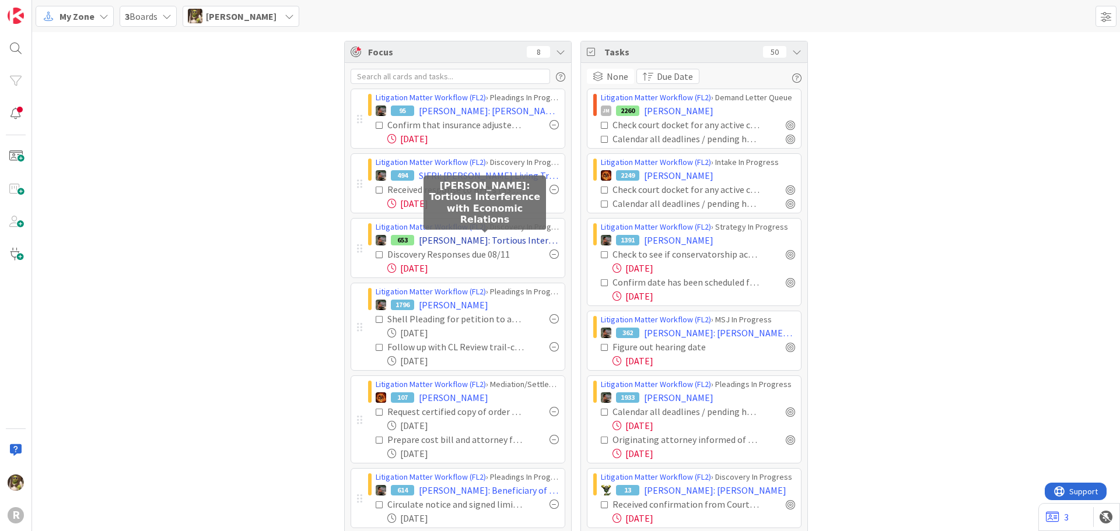
click at [503, 237] on span "[PERSON_NAME]: Tortious Interference with Economic Relations" at bounding box center [489, 240] width 140 height 14
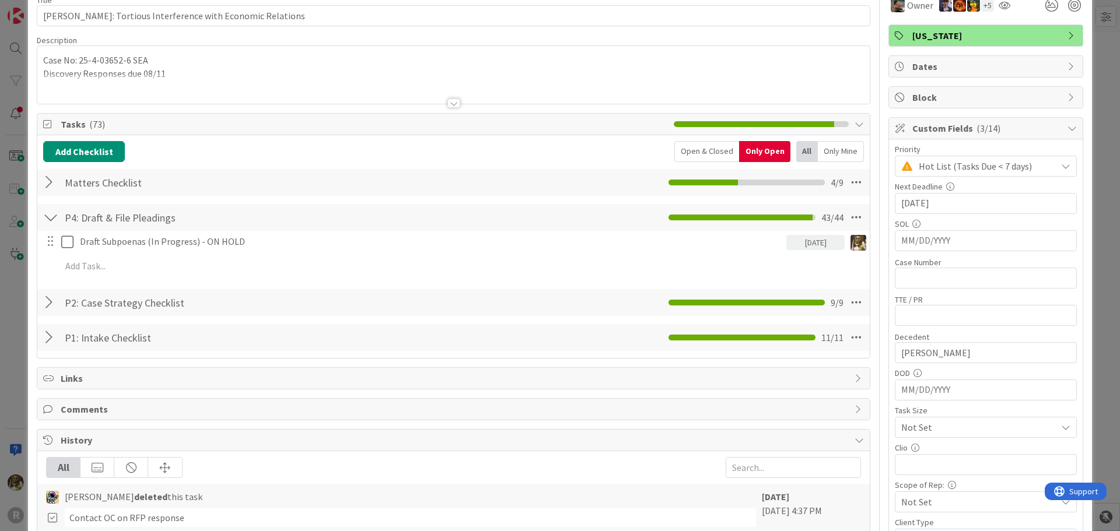
scroll to position [58, 0]
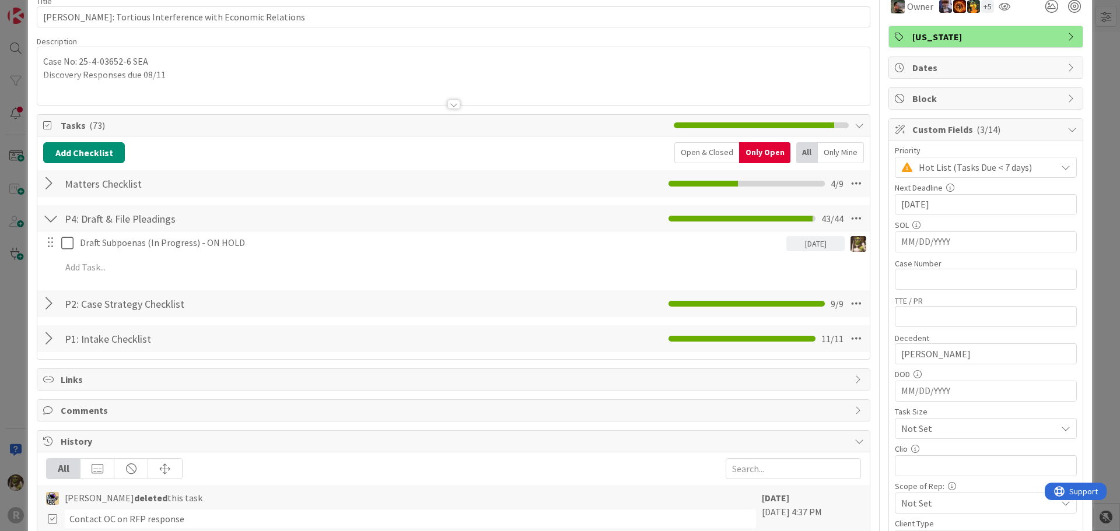
click at [822, 148] on div "Only Mine" at bounding box center [841, 152] width 46 height 21
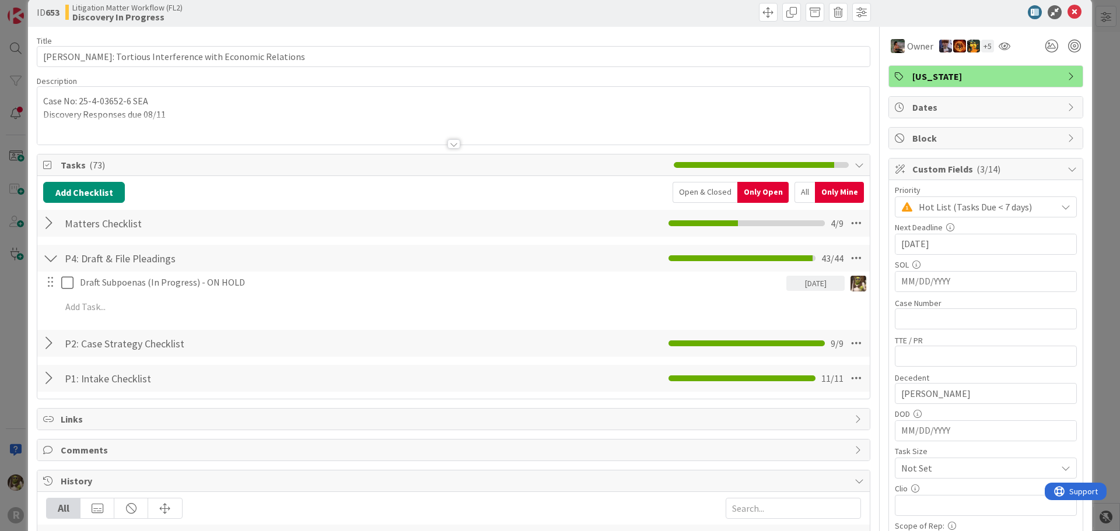
scroll to position [0, 0]
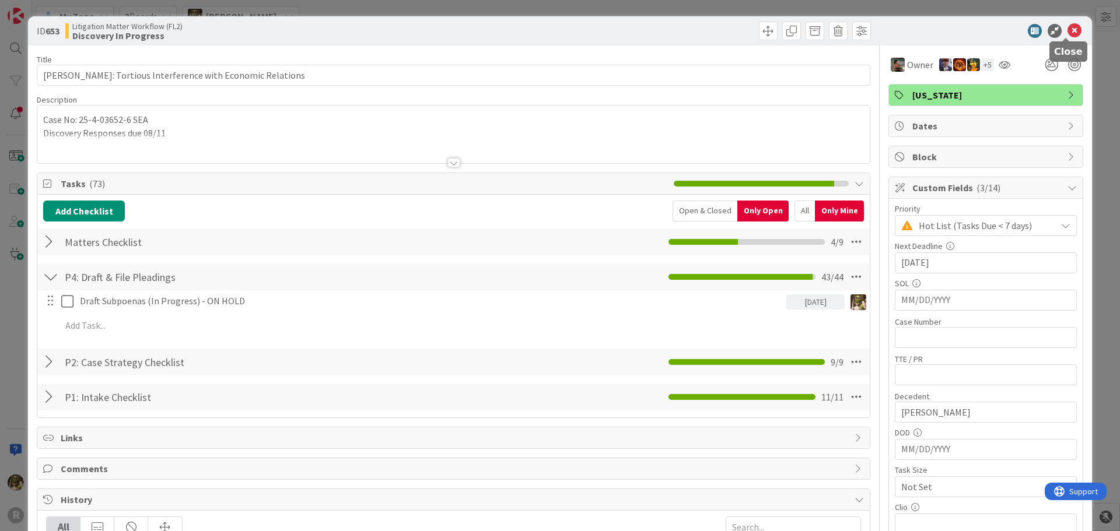
click at [1071, 27] on icon at bounding box center [1074, 31] width 14 height 14
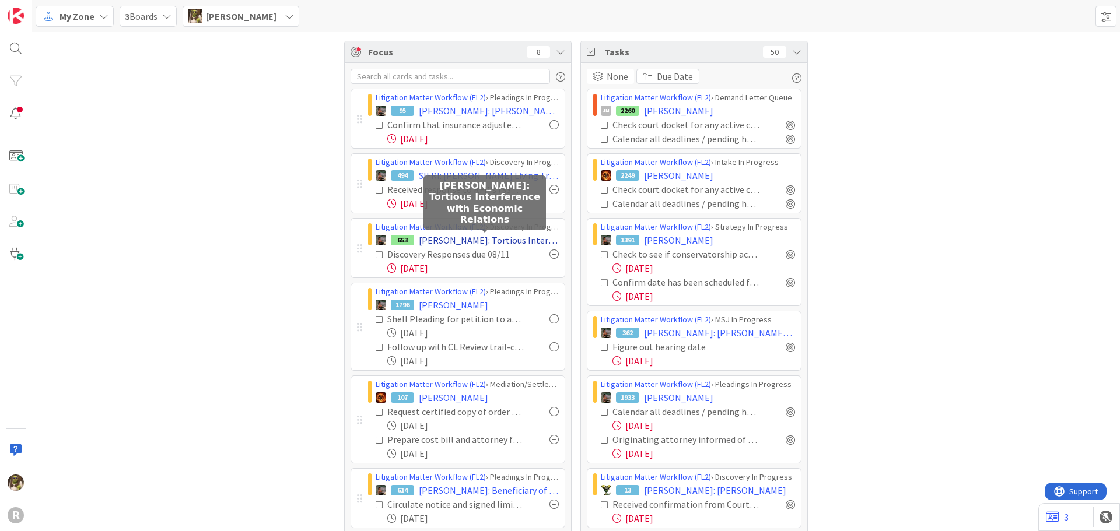
click at [522, 240] on span "[PERSON_NAME]: Tortious Interference with Economic Relations" at bounding box center [489, 240] width 140 height 14
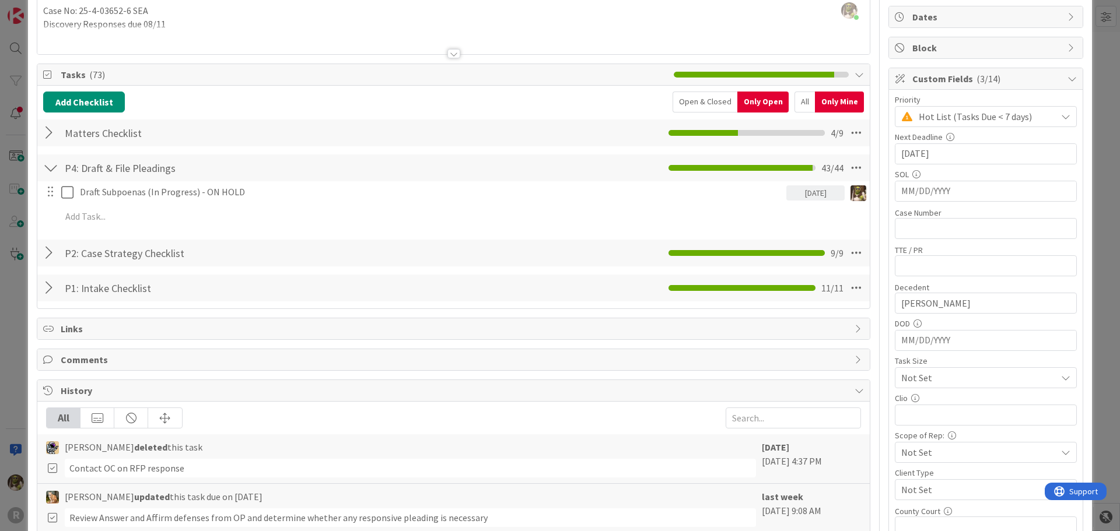
scroll to position [175, 0]
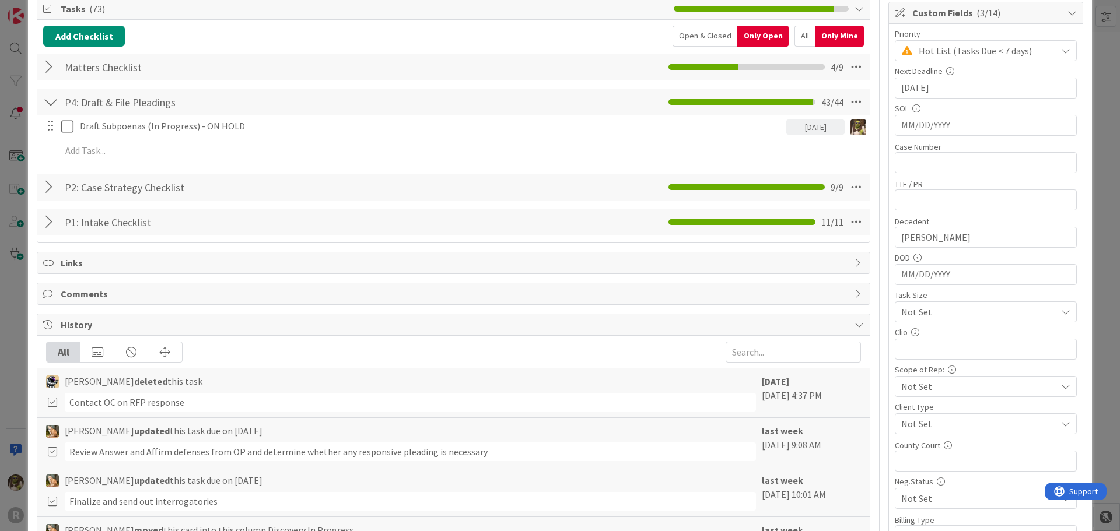
click at [47, 185] on div at bounding box center [50, 187] width 15 height 21
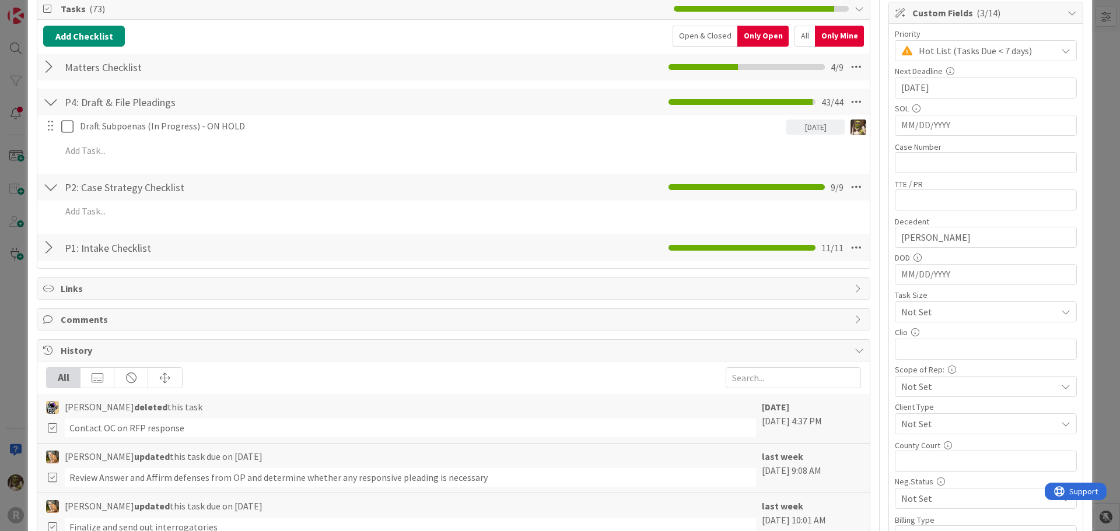
click at [50, 252] on div at bounding box center [50, 247] width 15 height 21
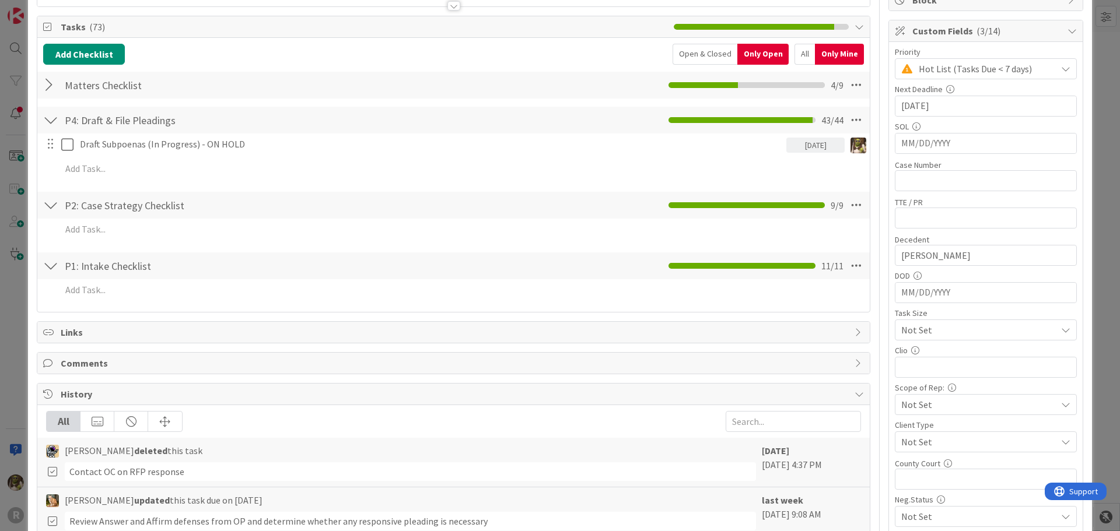
scroll to position [58, 0]
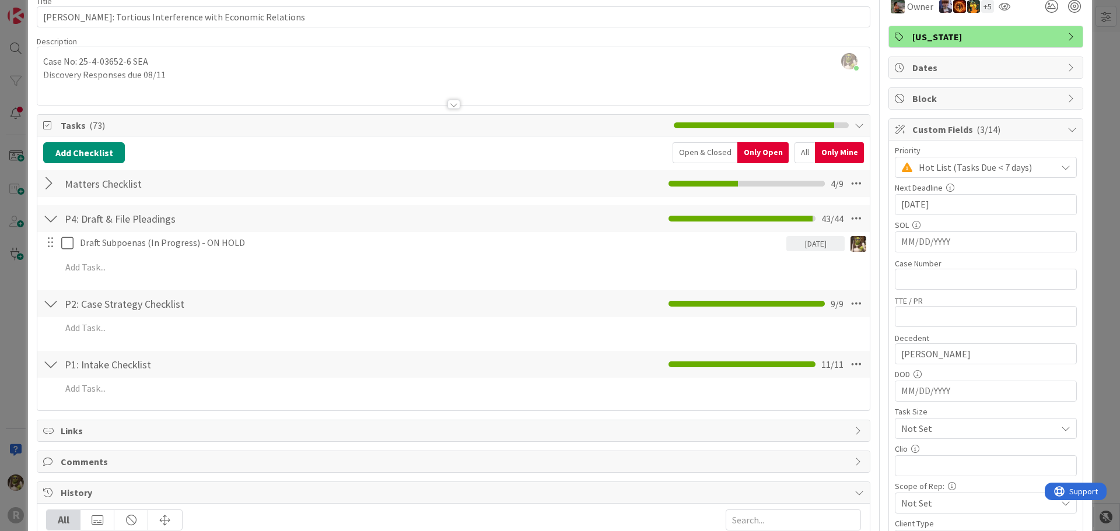
click at [801, 155] on div "All" at bounding box center [804, 152] width 20 height 21
click at [797, 150] on div "All" at bounding box center [807, 152] width 22 height 21
drag, startPoint x: 682, startPoint y: 155, endPoint x: 708, endPoint y: 153, distance: 26.3
click at [683, 155] on div "Open & Closed" at bounding box center [706, 152] width 65 height 21
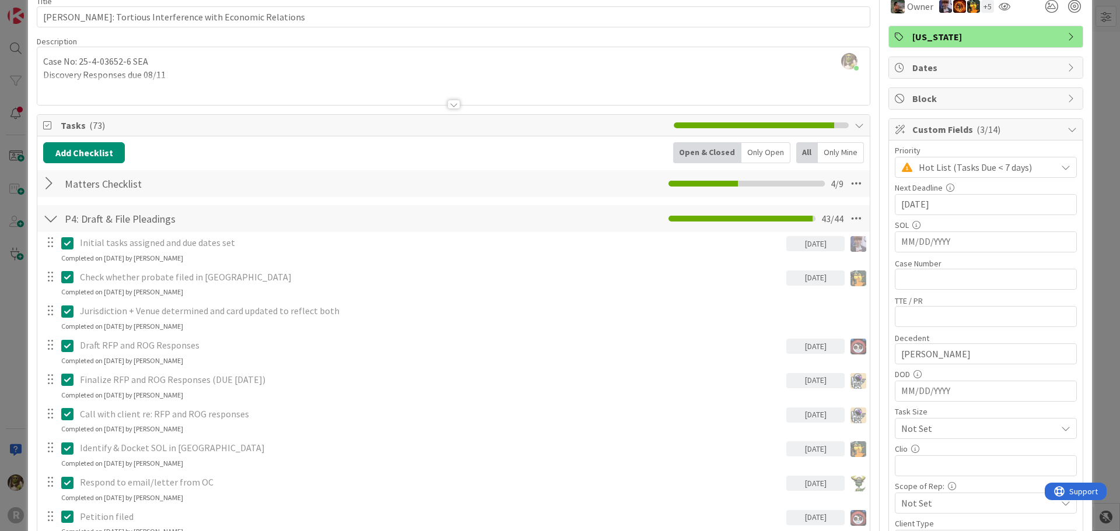
click at [709, 150] on div "Open & Closed" at bounding box center [707, 152] width 68 height 21
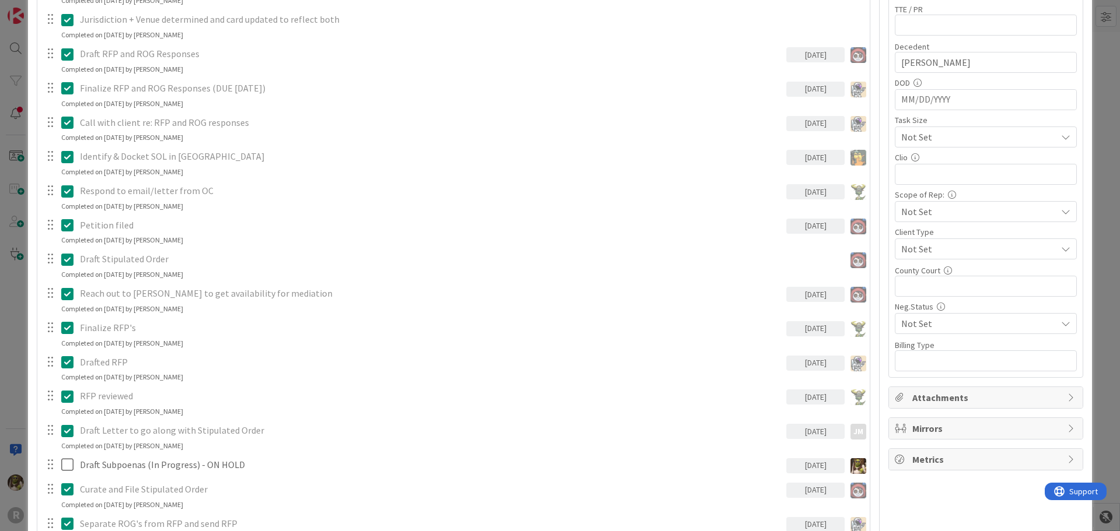
scroll to position [0, 0]
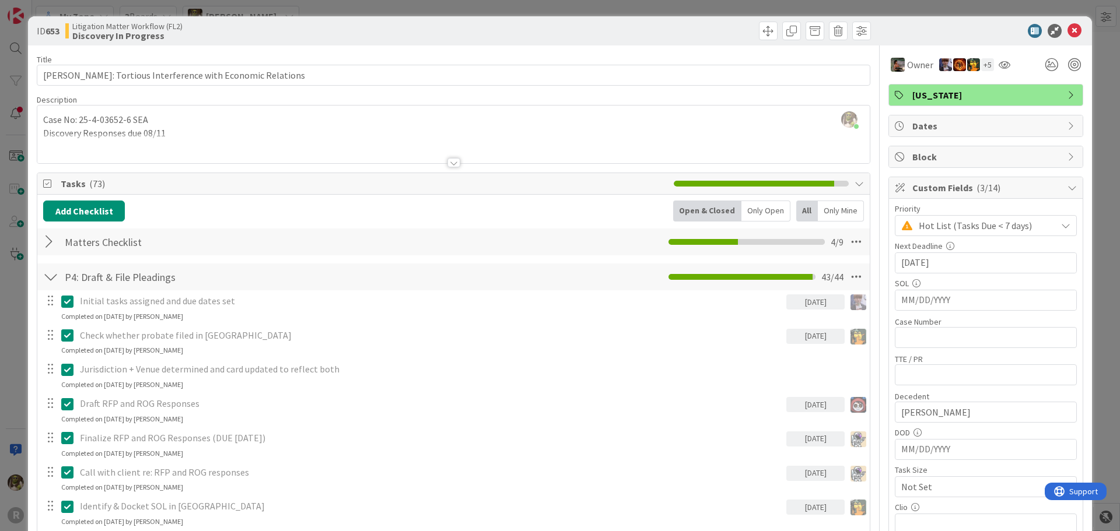
click at [128, 157] on div at bounding box center [453, 149] width 832 height 30
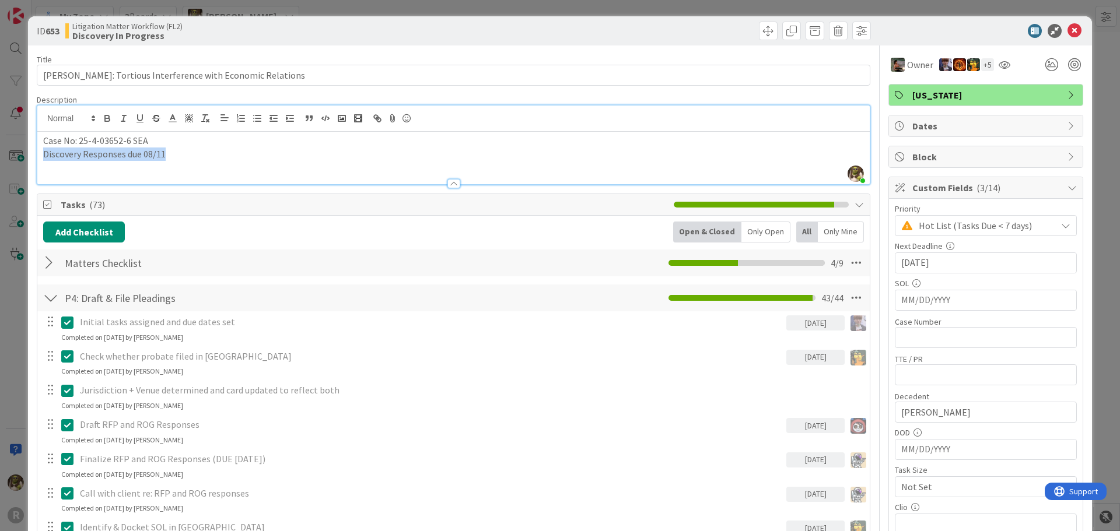
drag, startPoint x: 172, startPoint y: 150, endPoint x: -38, endPoint y: 176, distance: 212.1
click at [0, 176] on html "R My Zone 3 Boards [PERSON_NAME] Focus 8 Litigation Matter Workflow (FL2) › Ple…" at bounding box center [560, 265] width 1120 height 531
click at [1069, 31] on icon at bounding box center [1074, 31] width 14 height 14
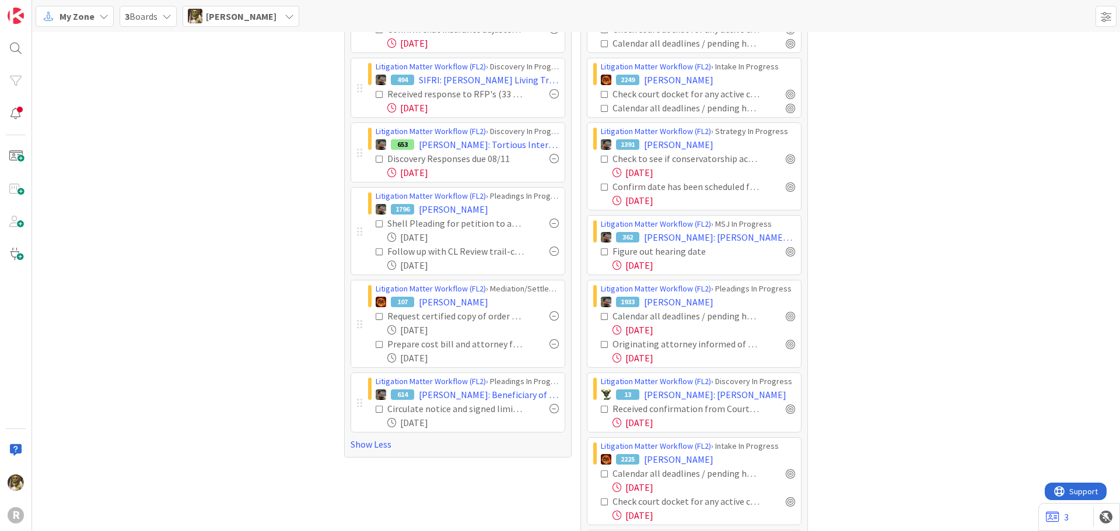
scroll to position [117, 0]
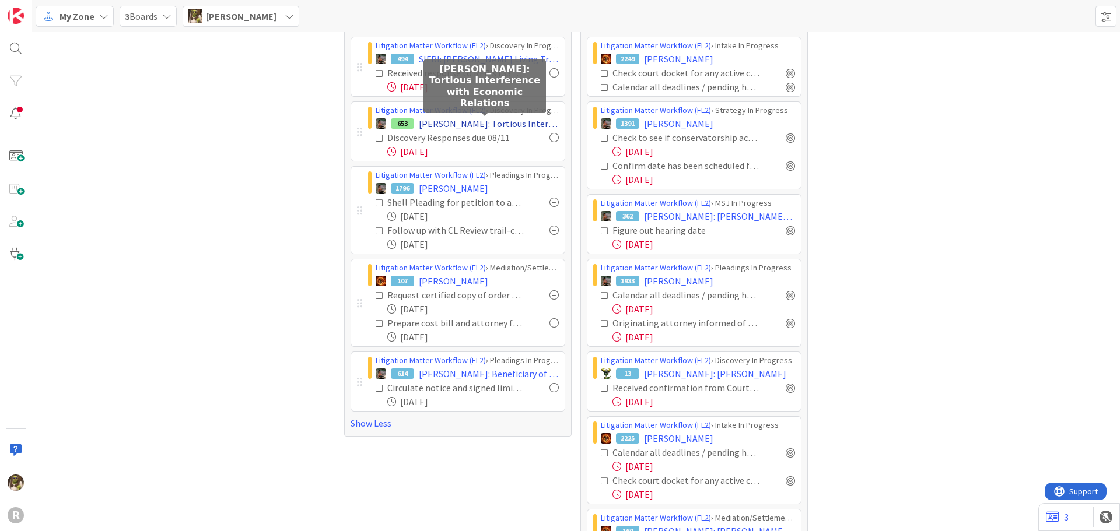
click at [470, 120] on span "[PERSON_NAME]: Tortious Interference with Economic Relations" at bounding box center [489, 124] width 140 height 14
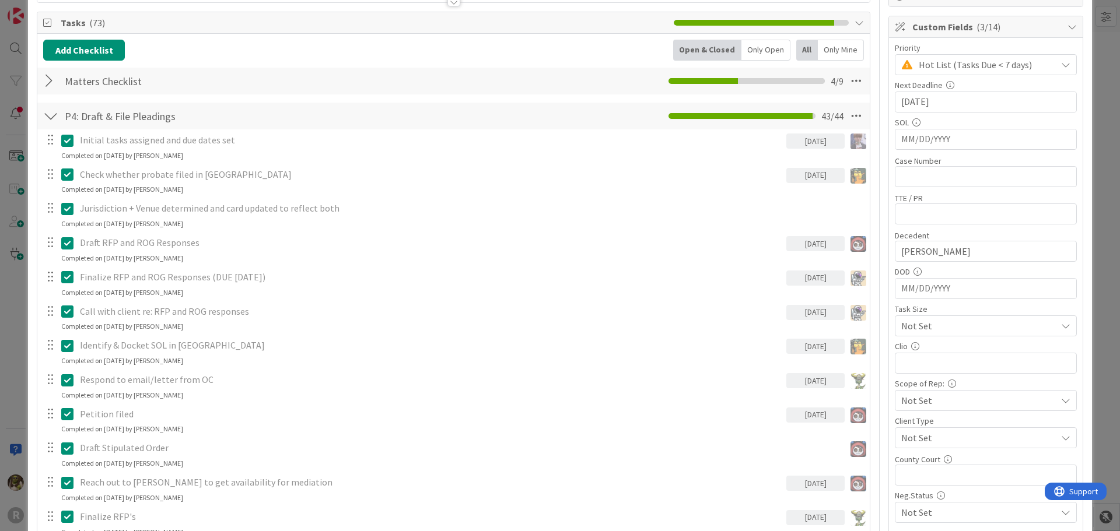
scroll to position [58, 0]
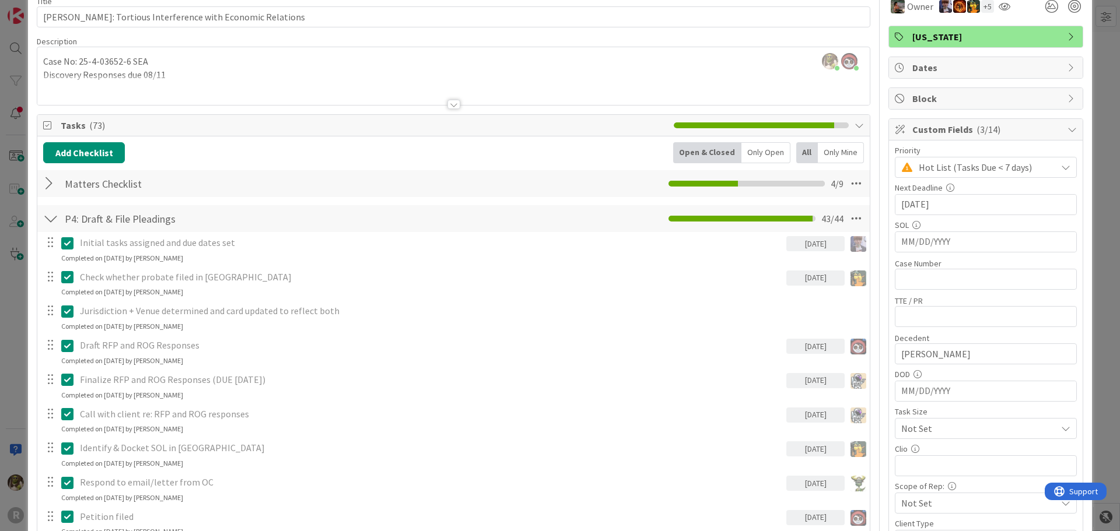
click at [753, 154] on div "Only Open" at bounding box center [765, 152] width 49 height 21
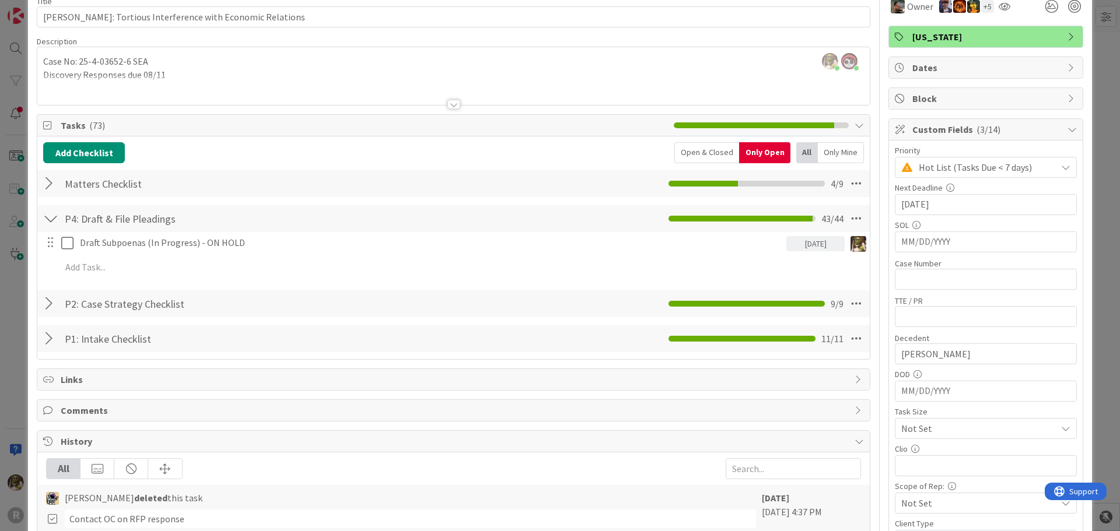
click at [798, 151] on div "All" at bounding box center [807, 152] width 22 height 21
click at [819, 145] on div "Only Mine" at bounding box center [841, 152] width 46 height 21
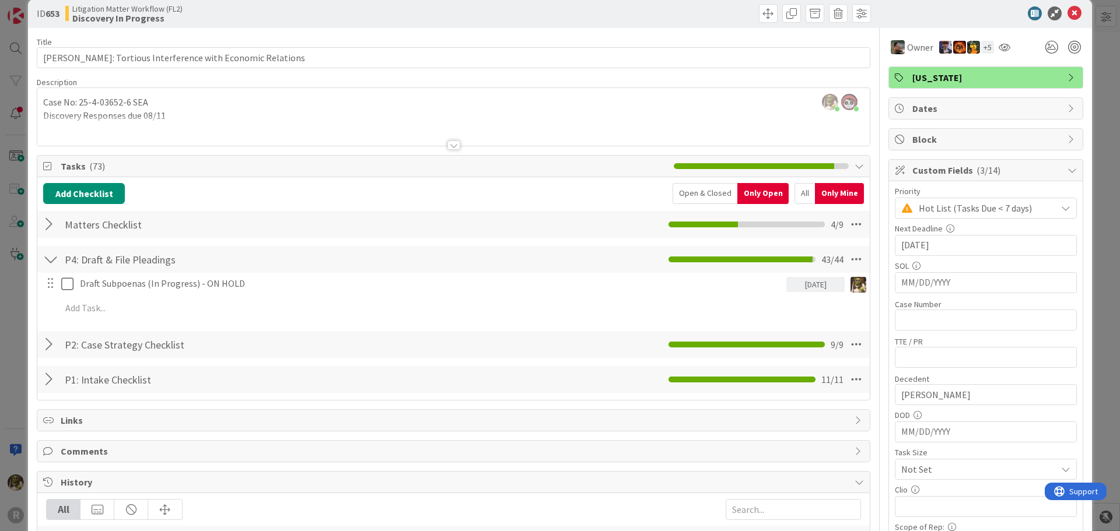
scroll to position [0, 0]
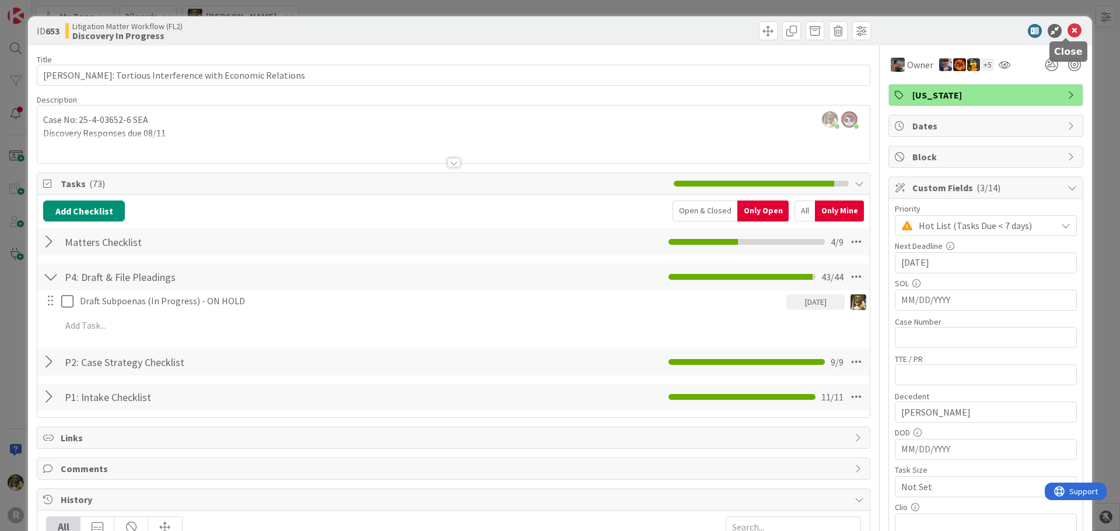
click at [1068, 35] on icon at bounding box center [1074, 31] width 14 height 14
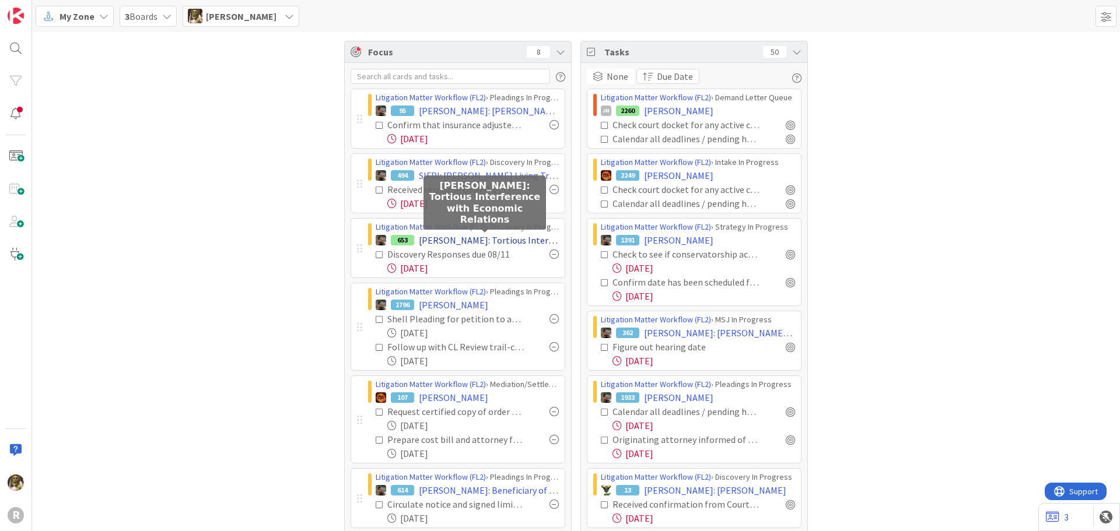
click at [472, 239] on span "[PERSON_NAME]: Tortious Interference with Economic Relations" at bounding box center [489, 240] width 140 height 14
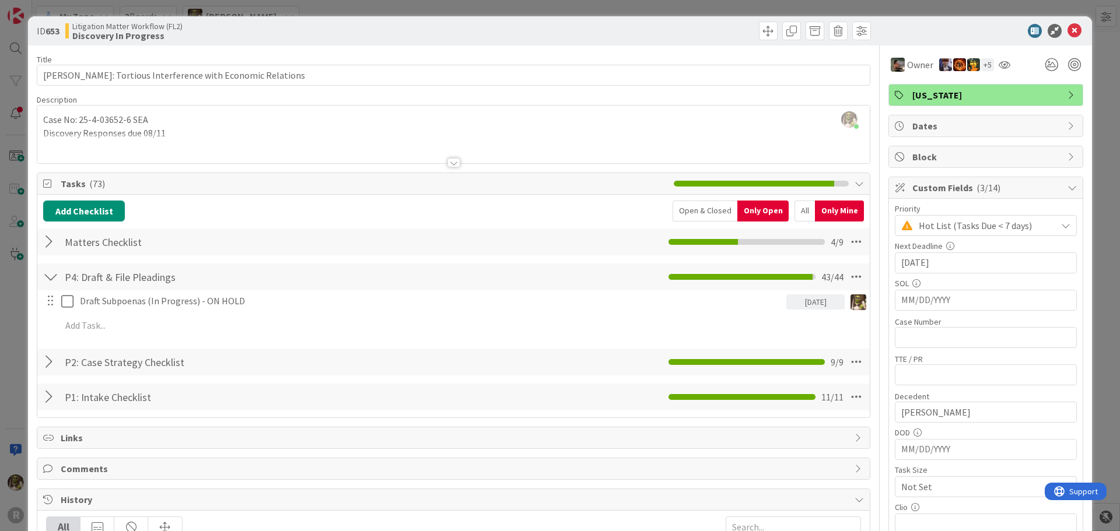
click at [794, 208] on div "All" at bounding box center [804, 211] width 20 height 21
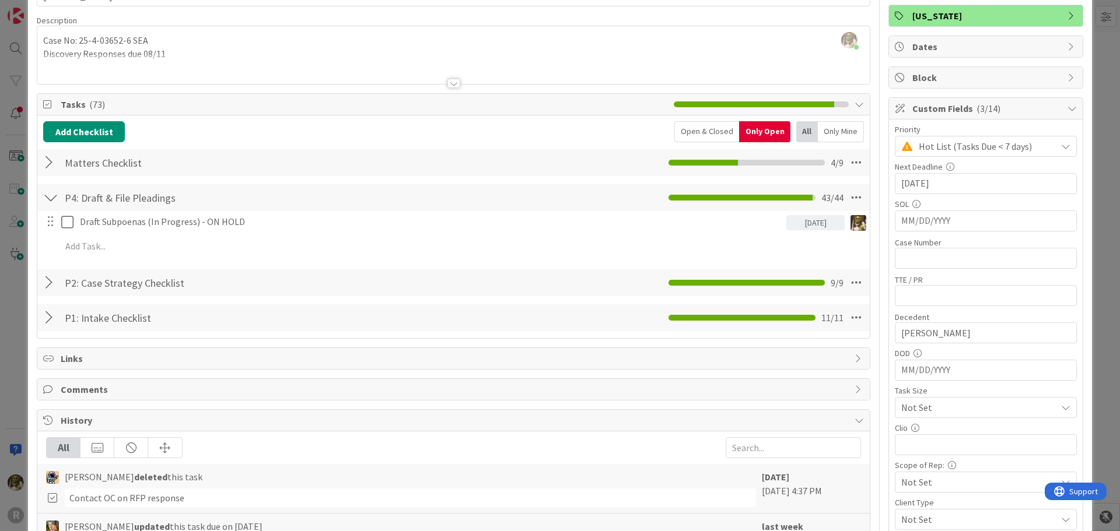
scroll to position [58, 0]
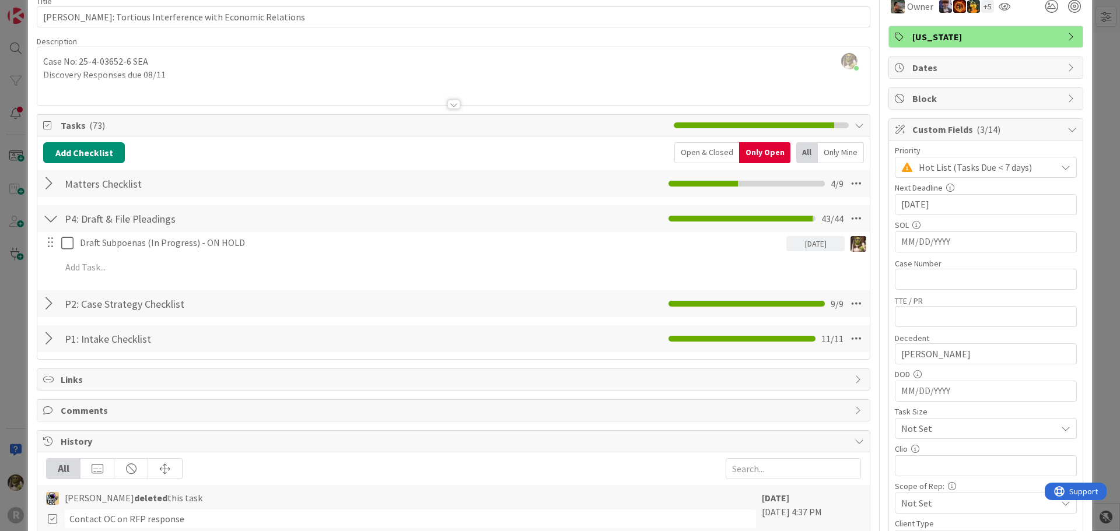
click at [54, 187] on div at bounding box center [50, 183] width 15 height 21
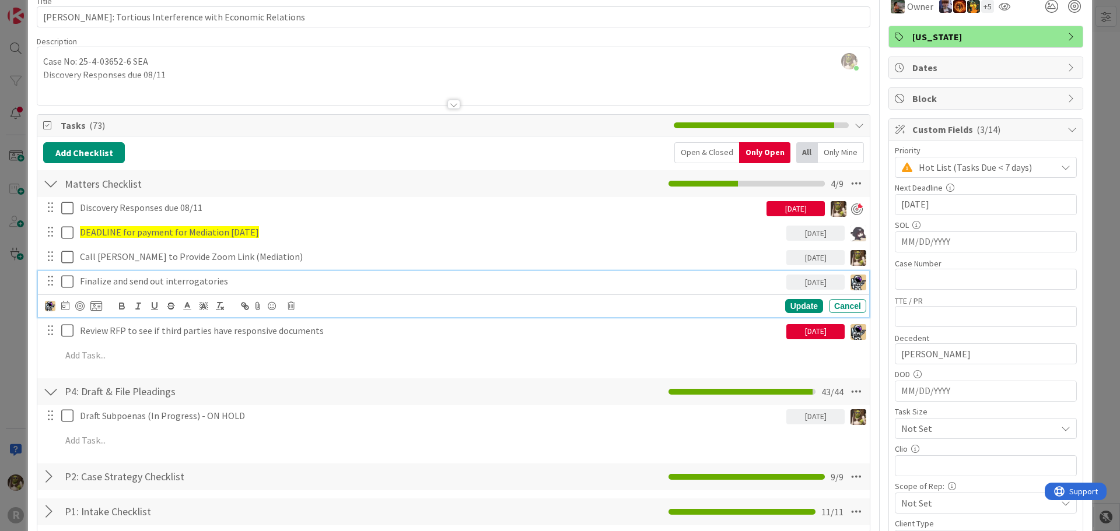
click at [235, 283] on p "Finalize and send out interrogatories" at bounding box center [430, 281] width 701 height 13
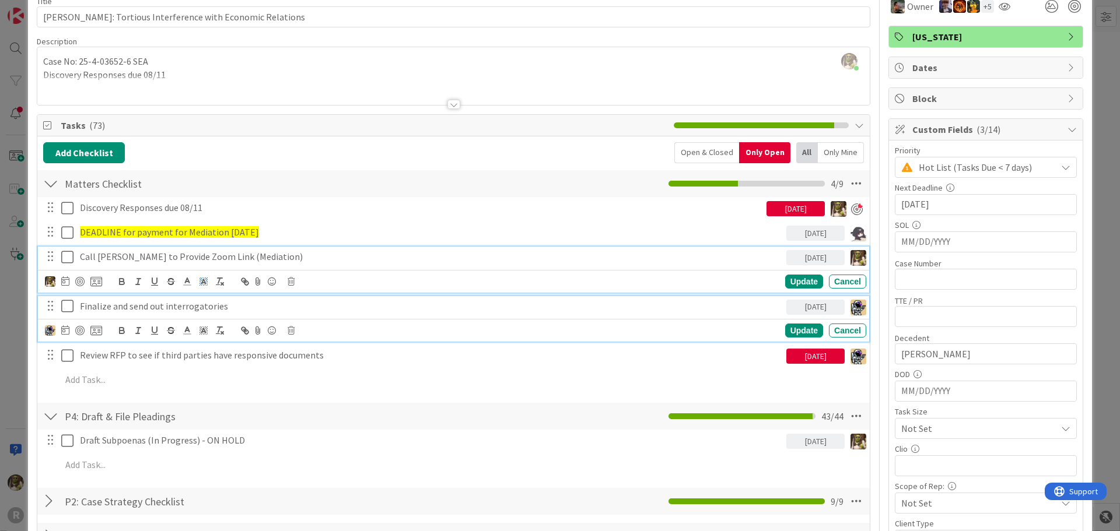
scroll to position [83, 0]
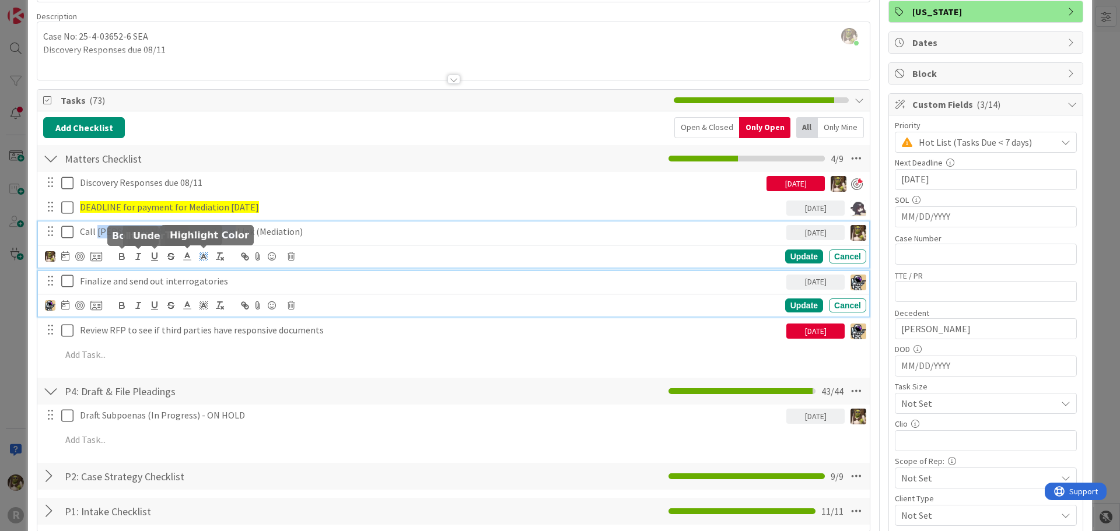
drag, startPoint x: 97, startPoint y: 257, endPoint x: 211, endPoint y: 255, distance: 113.7
click at [211, 255] on div "Call [PERSON_NAME] to Provide Zoom Link (Mediation) [DATE] Update Cancel" at bounding box center [453, 245] width 831 height 46
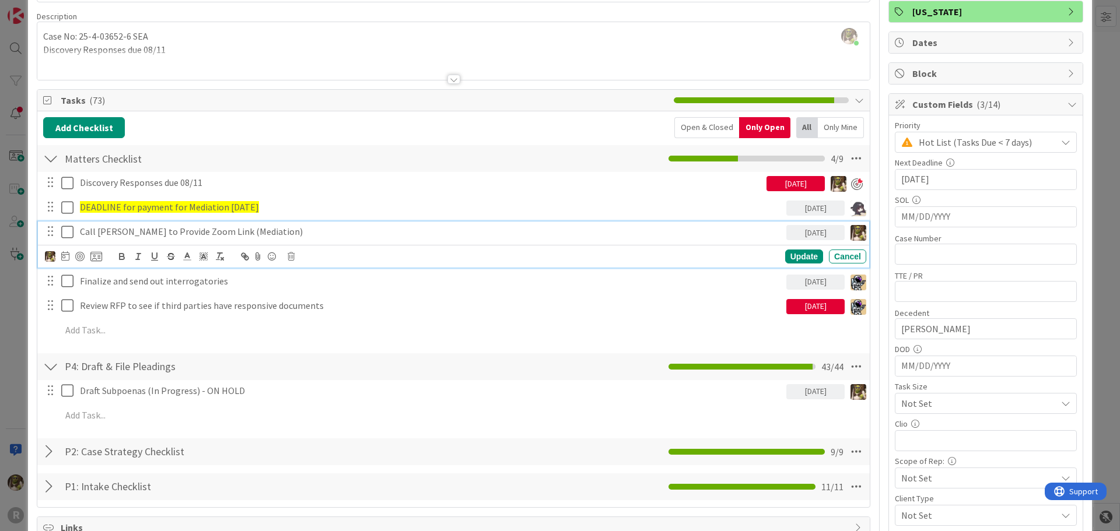
click at [340, 234] on p "Call [PERSON_NAME] to Provide Zoom Link (Mediation)" at bounding box center [430, 231] width 701 height 13
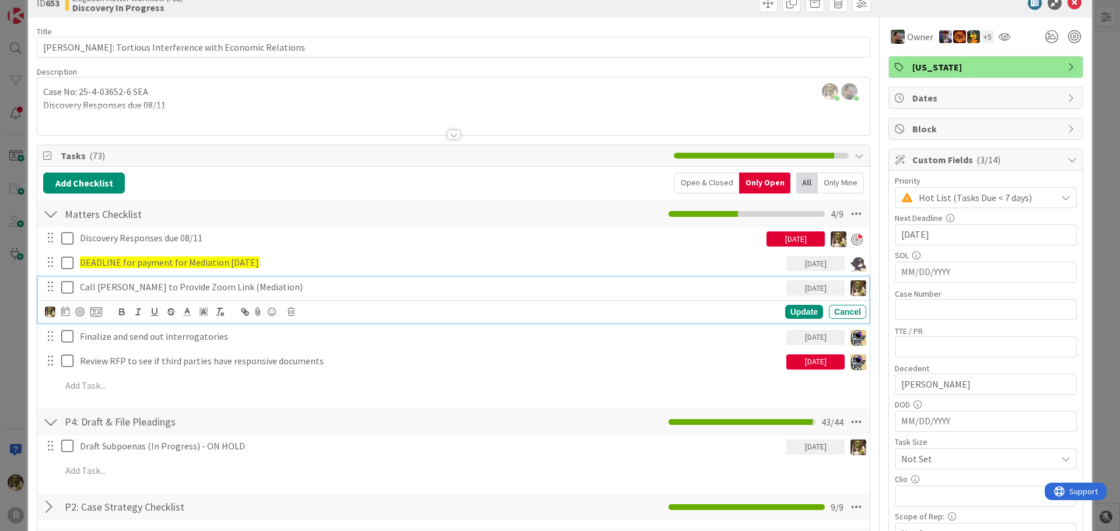
scroll to position [0, 0]
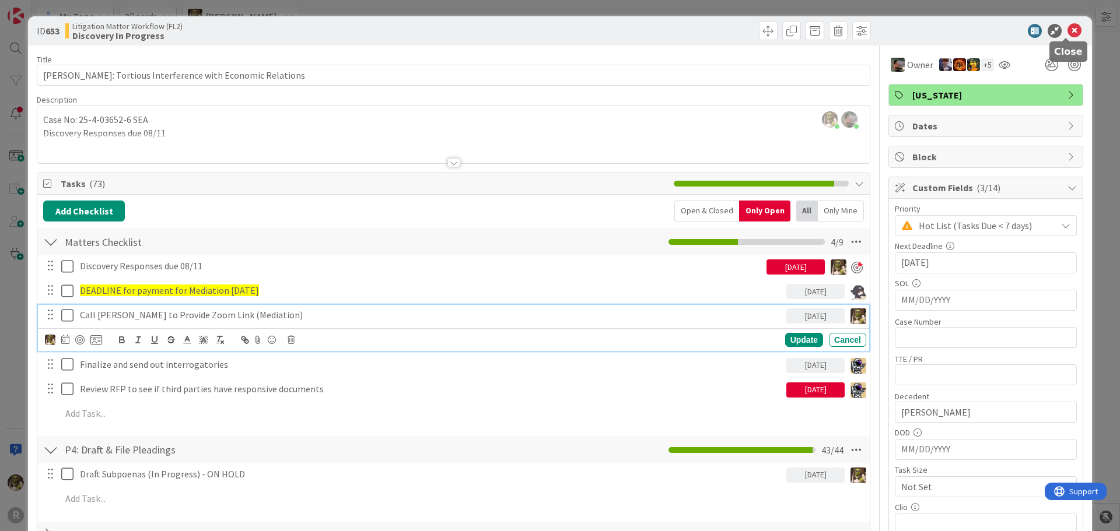
click at [1067, 36] on icon at bounding box center [1074, 31] width 14 height 14
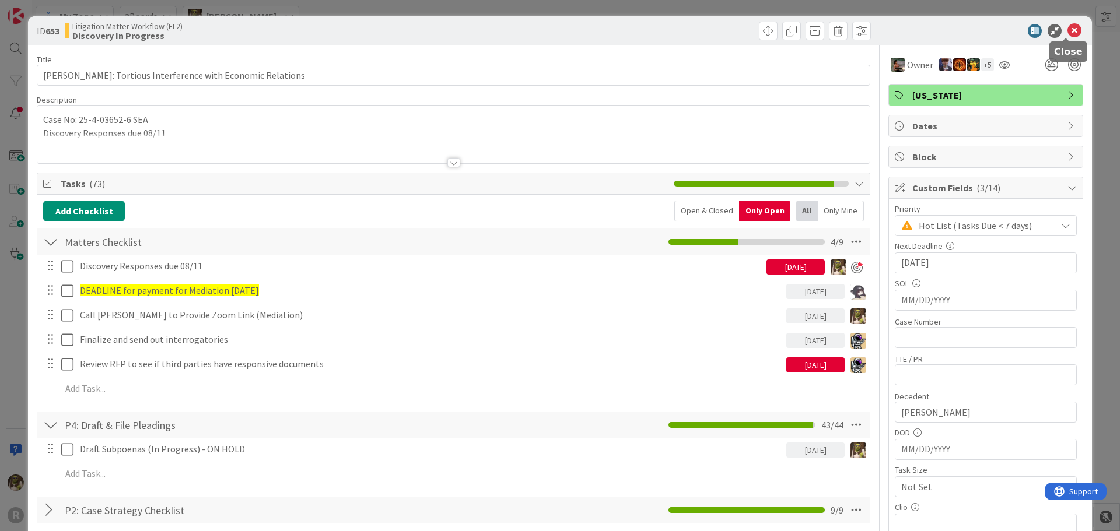
click at [1067, 27] on icon at bounding box center [1074, 31] width 14 height 14
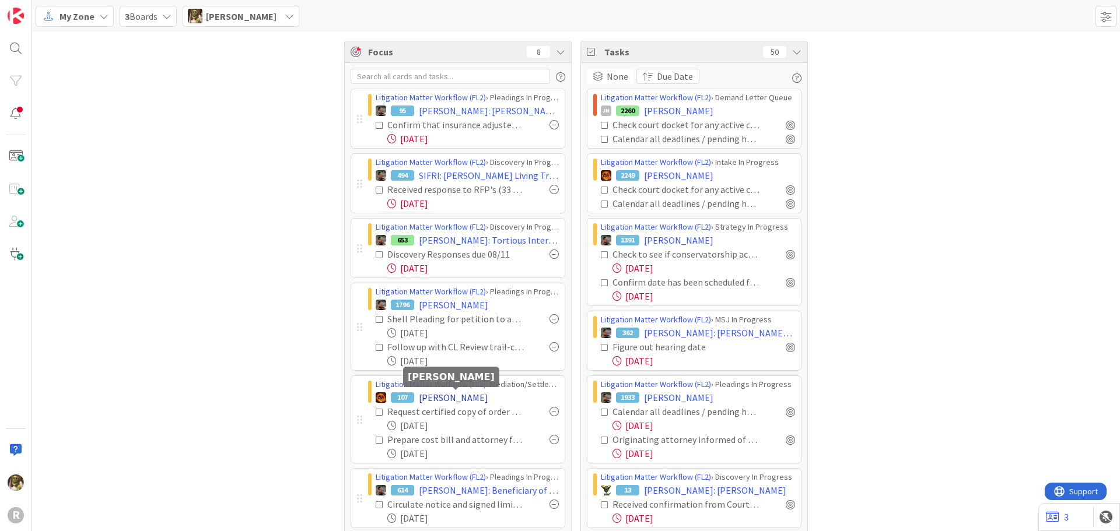
click at [482, 400] on span "[PERSON_NAME]" at bounding box center [453, 398] width 69 height 14
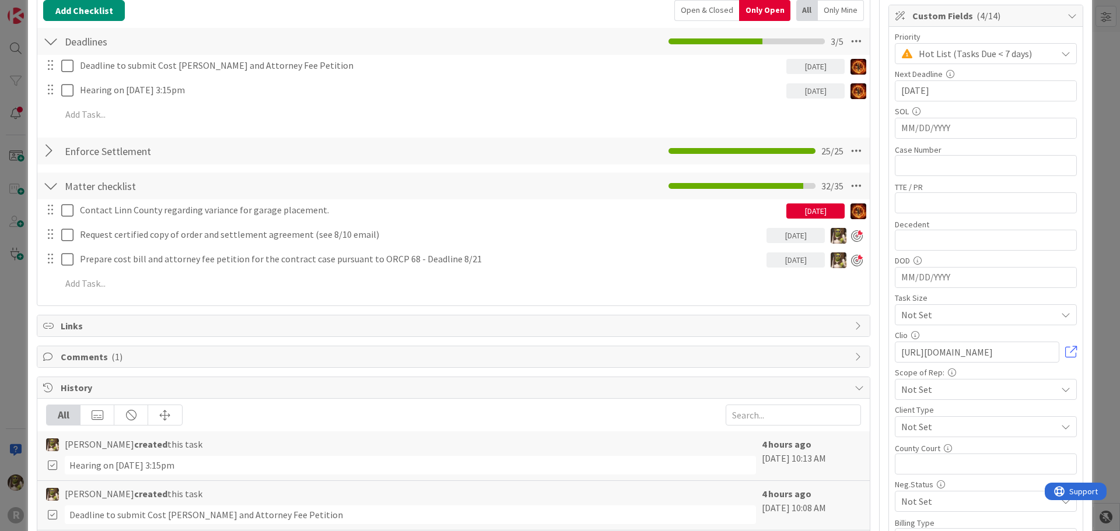
scroll to position [175, 0]
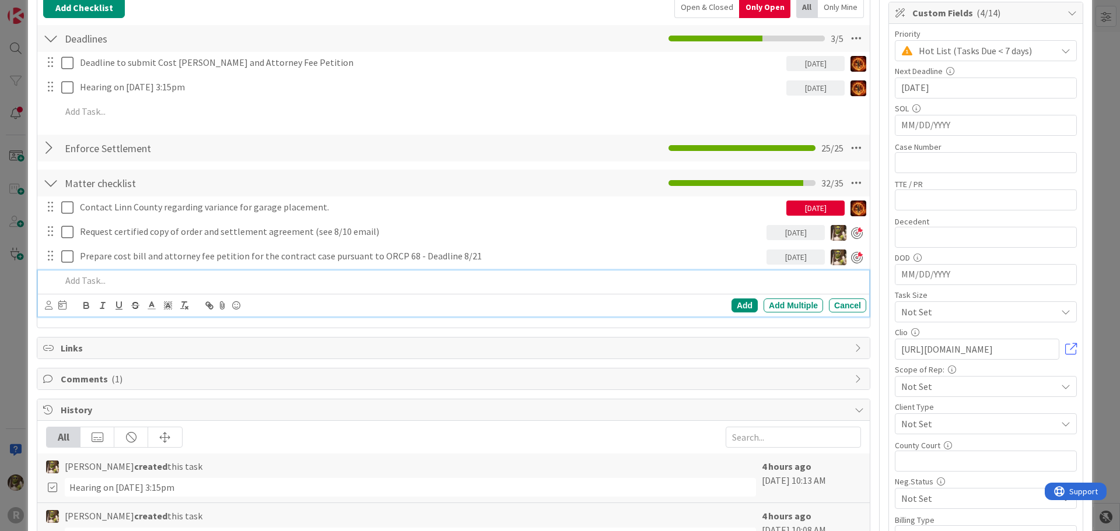
click at [134, 289] on div at bounding box center [461, 281] width 809 height 20
click at [47, 306] on icon at bounding box center [49, 305] width 8 height 9
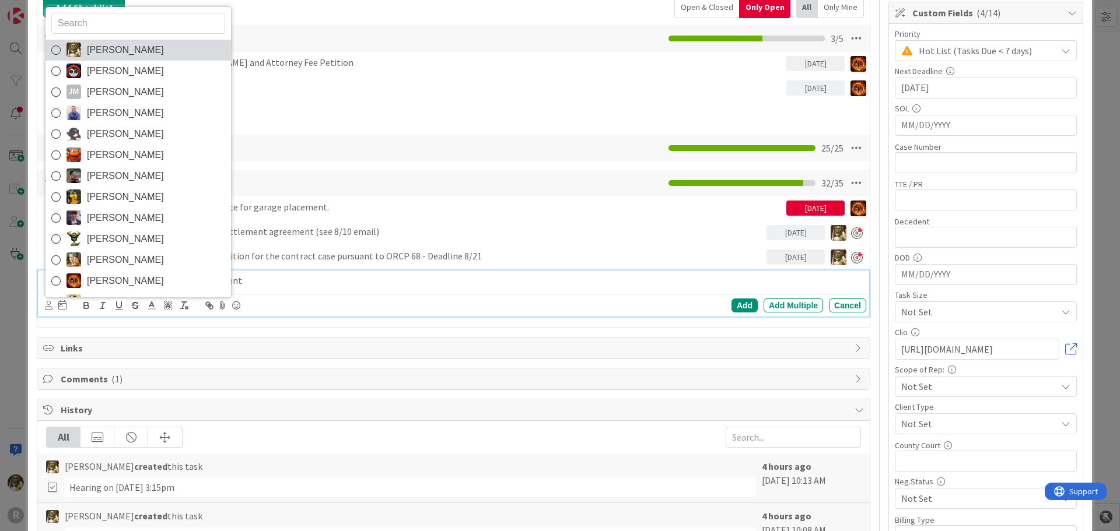
click at [109, 54] on span "[PERSON_NAME]" at bounding box center [125, 49] width 77 height 17
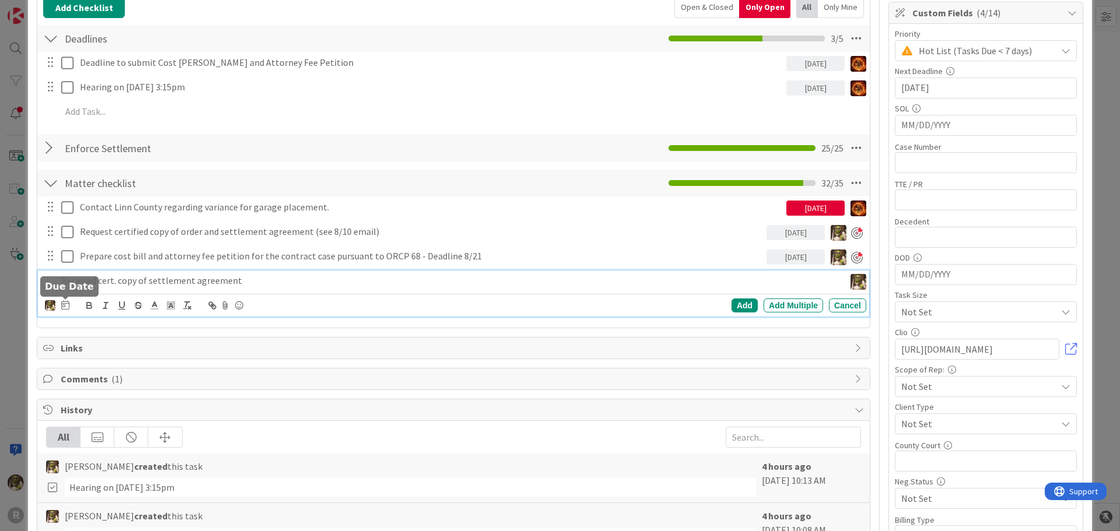
click at [65, 302] on icon at bounding box center [65, 304] width 8 height 9
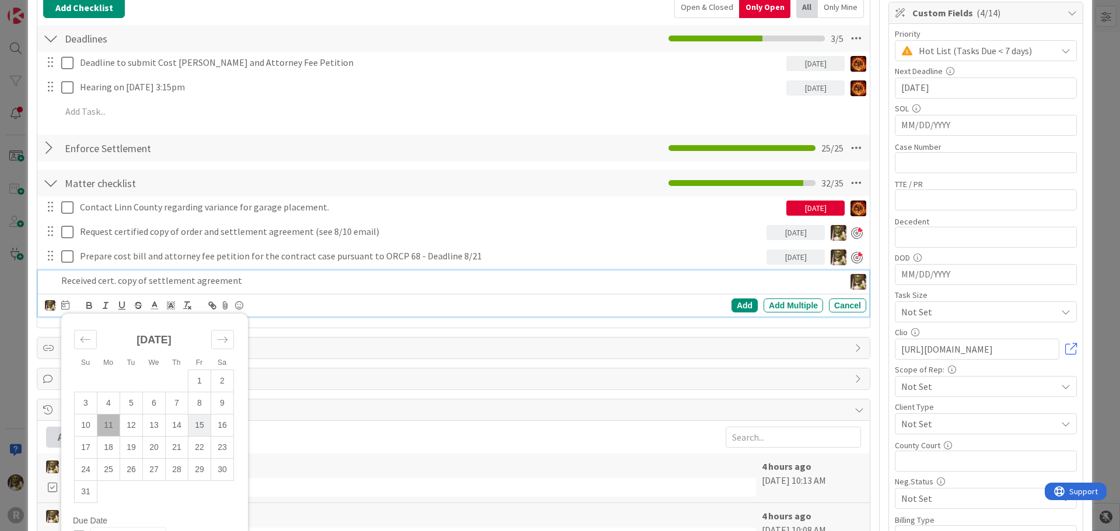
click at [201, 427] on td "15" at bounding box center [199, 425] width 23 height 22
click at [738, 306] on div "Add" at bounding box center [744, 306] width 26 height 14
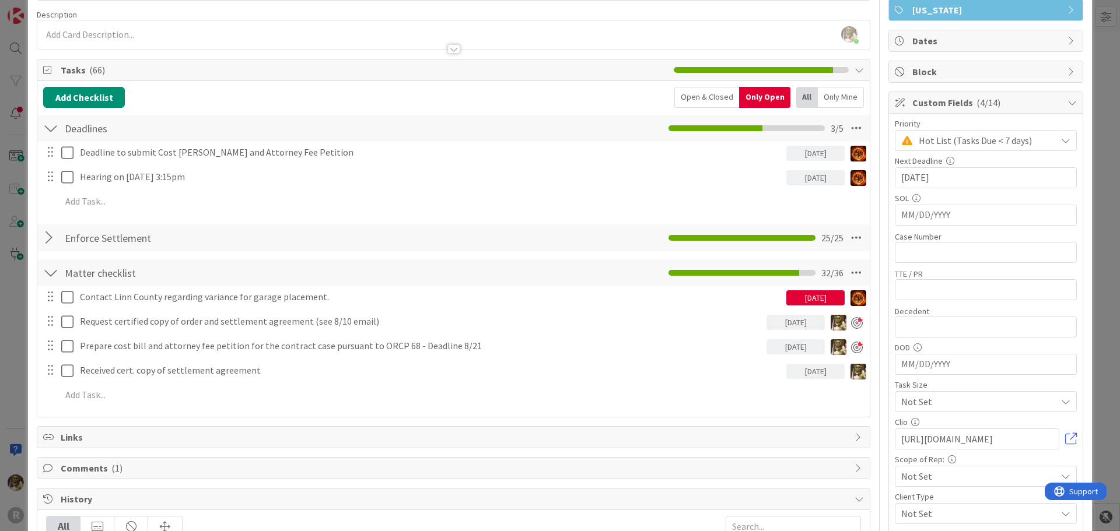
scroll to position [0, 0]
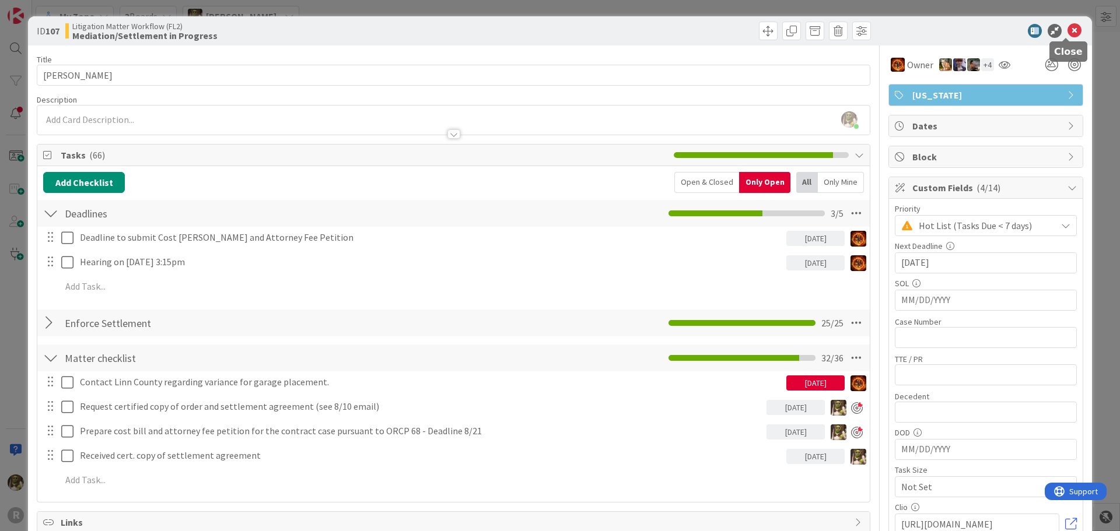
click at [1067, 32] on icon at bounding box center [1074, 31] width 14 height 14
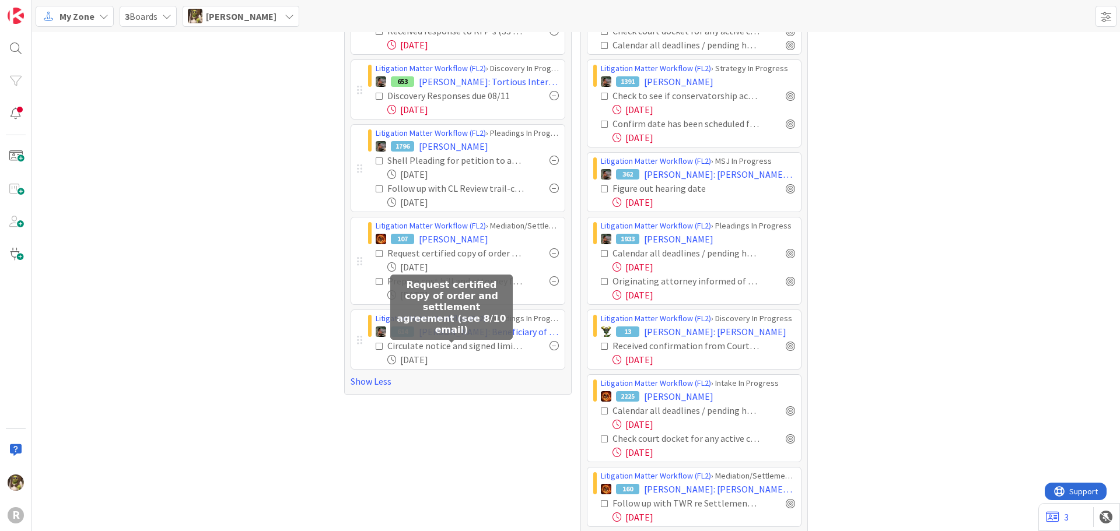
scroll to position [175, 0]
